Goal: Transaction & Acquisition: Obtain resource

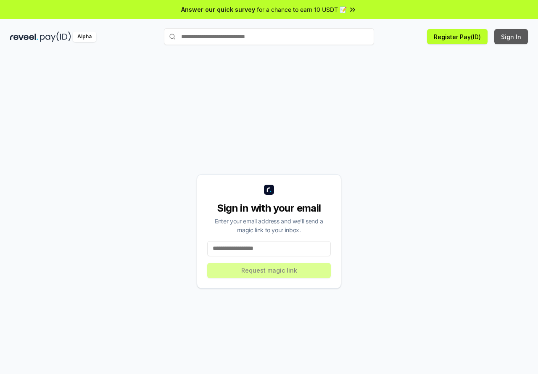
click at [505, 36] on button "Sign In" at bounding box center [511, 36] width 34 height 15
drag, startPoint x: 0, startPoint y: 0, endPoint x: 251, endPoint y: 246, distance: 351.6
click at [251, 246] on input at bounding box center [269, 248] width 124 height 15
type input "**********"
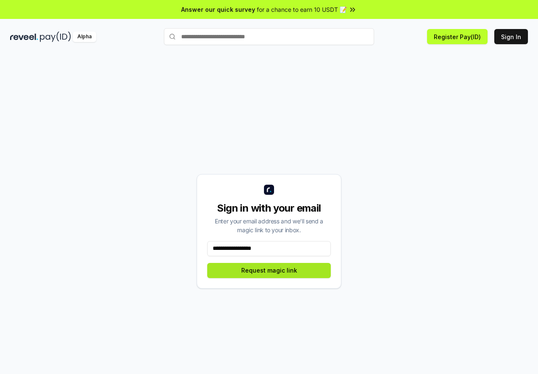
click at [250, 272] on button "Request magic link" at bounding box center [269, 270] width 124 height 15
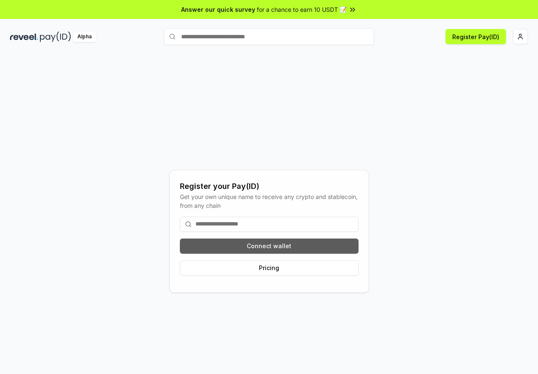
click at [287, 246] on button "Connect wallet" at bounding box center [269, 245] width 179 height 15
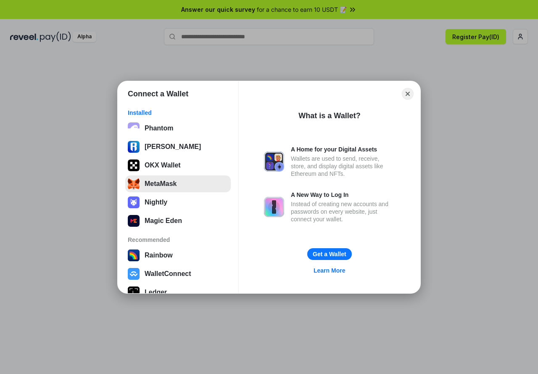
click at [163, 181] on button "MetaMask" at bounding box center [177, 183] width 105 height 17
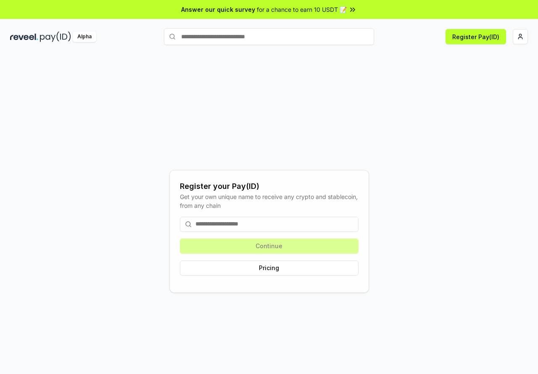
click at [222, 222] on input at bounding box center [269, 223] width 179 height 15
click at [489, 39] on button "Register Pay(ID)" at bounding box center [476, 36] width 61 height 15
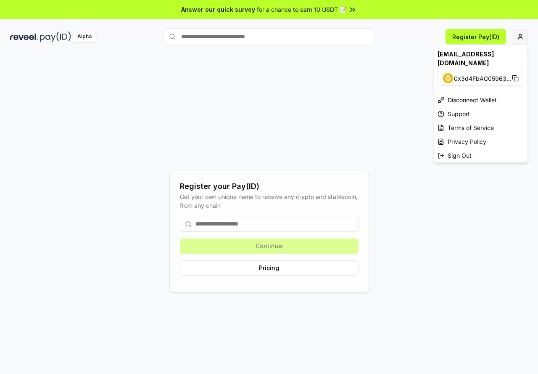
click at [519, 37] on html "Answer our quick survey for a chance to earn 10 USDT 📝 Alpha Register Pay(ID) R…" at bounding box center [269, 187] width 538 height 374
